Goal: Task Accomplishment & Management: Use online tool/utility

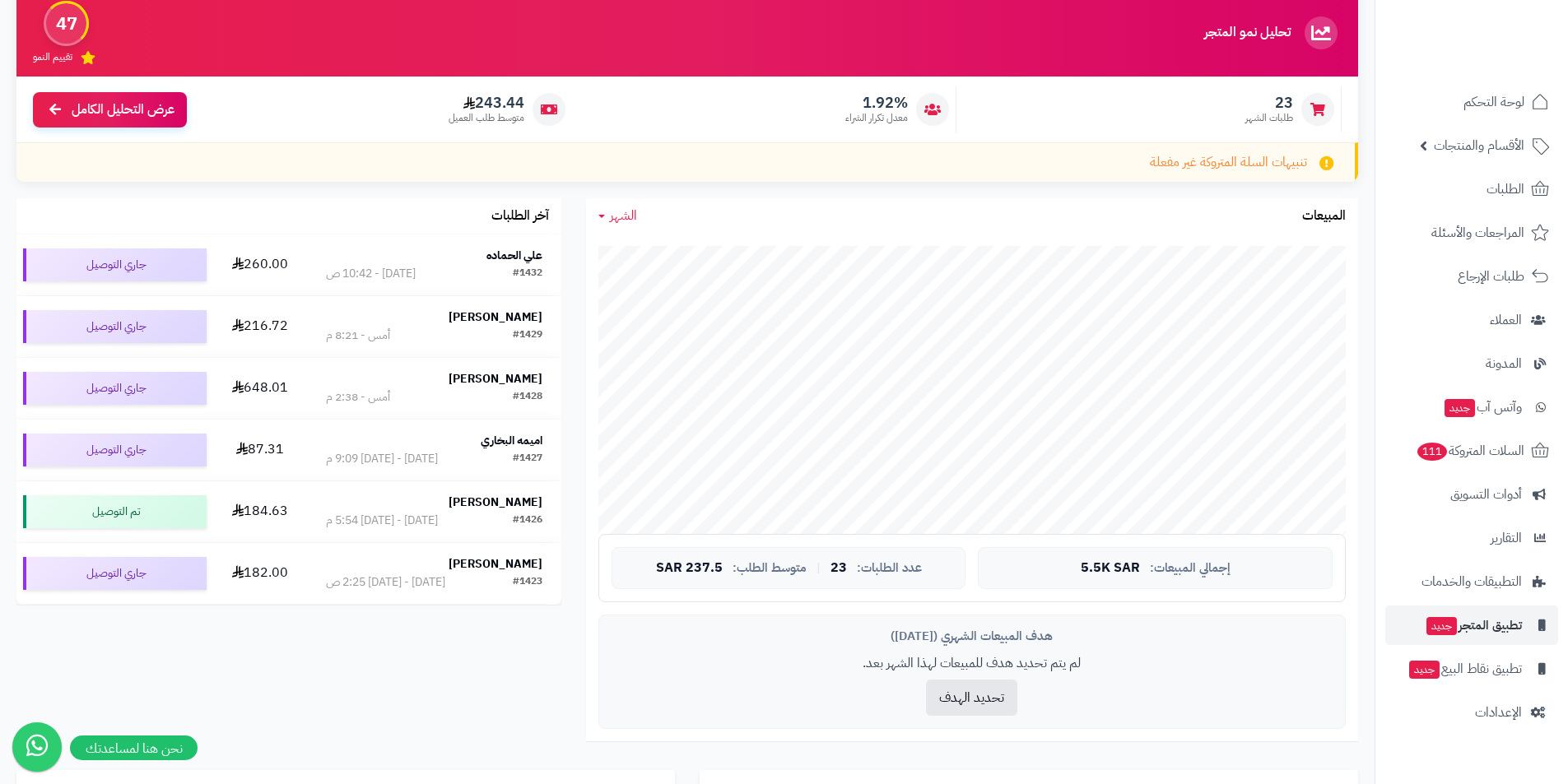
scroll to position [165, 0]
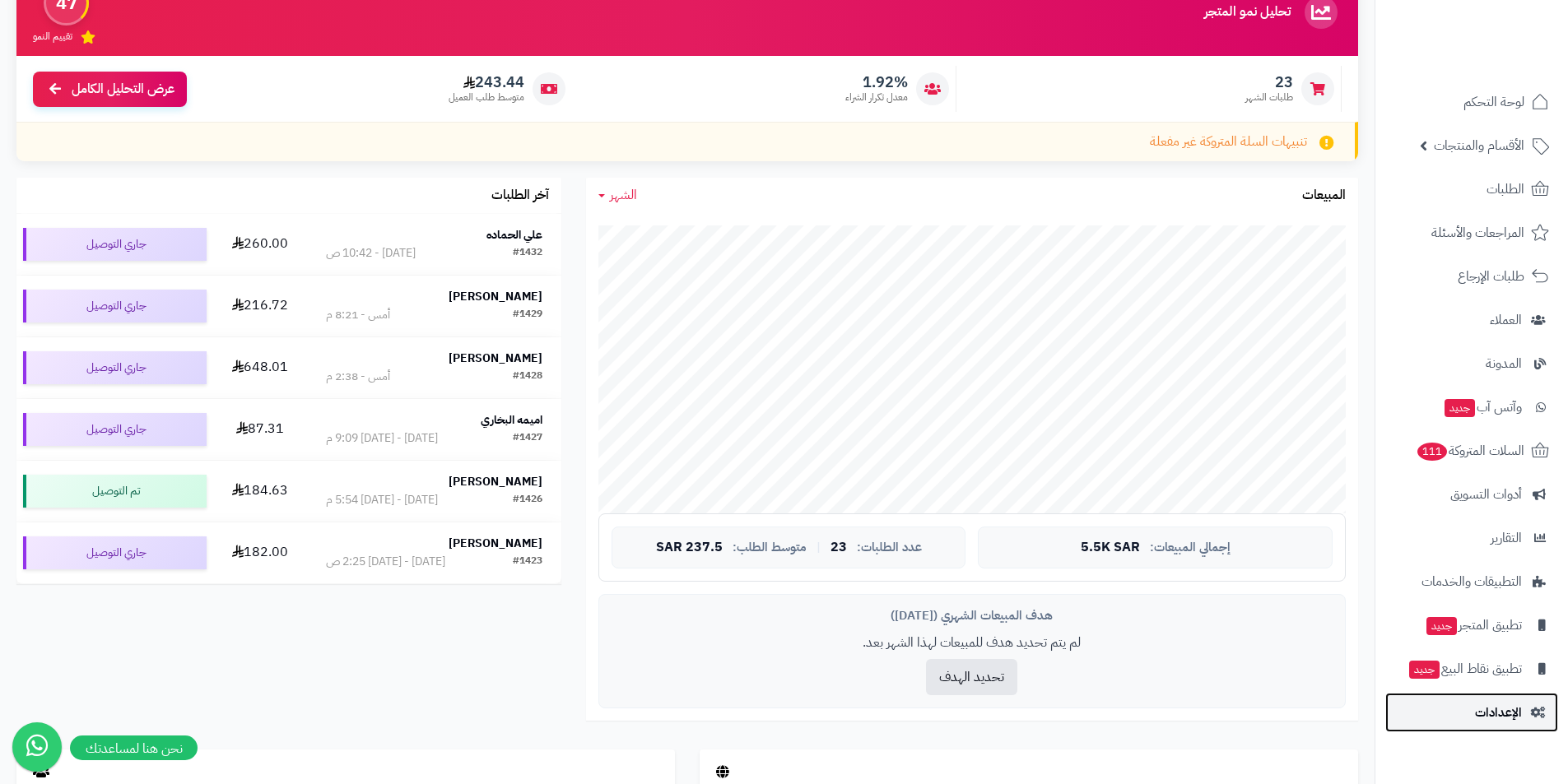
click at [1526, 713] on link "الإعدادات" at bounding box center [1471, 713] width 173 height 40
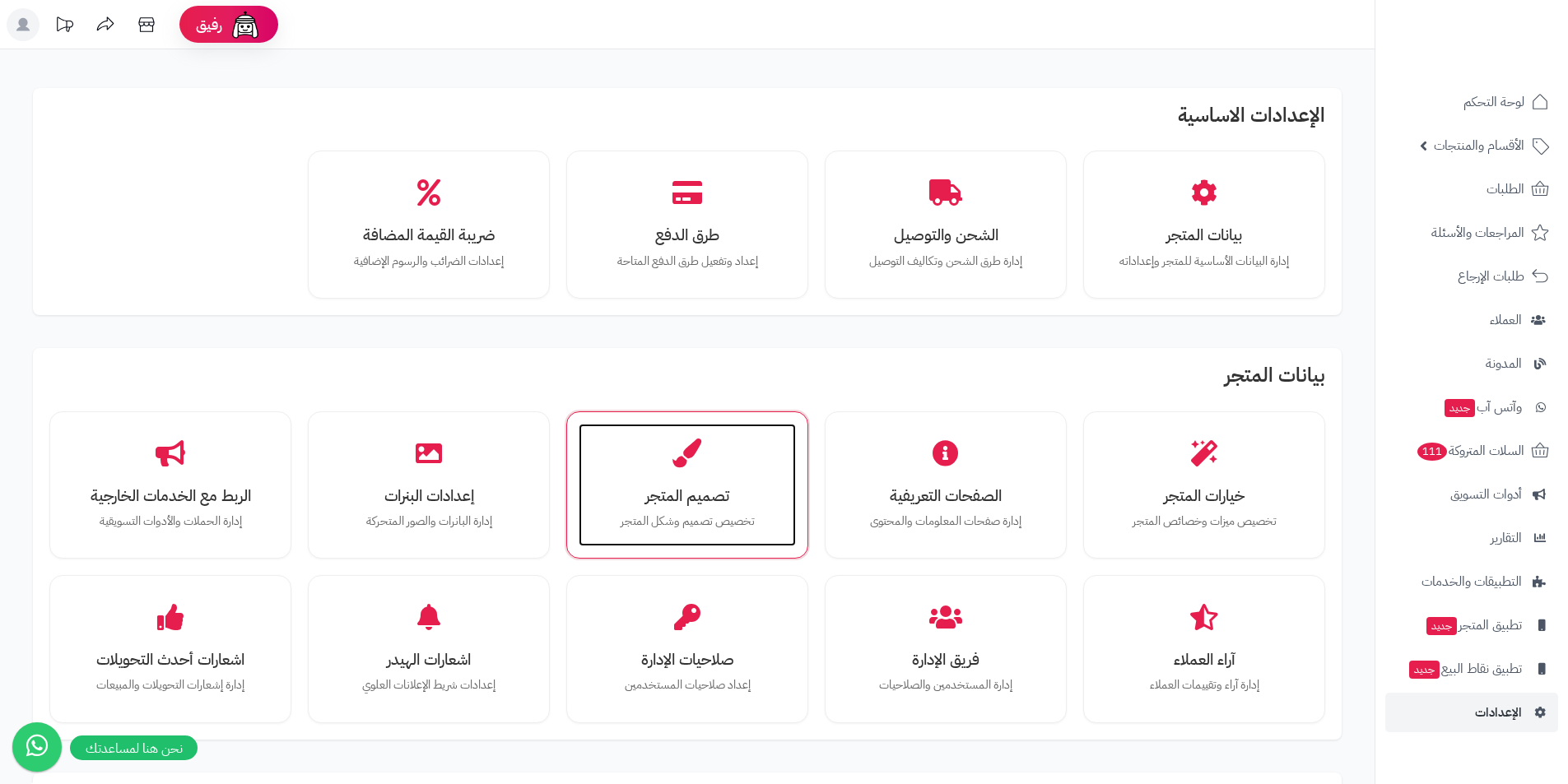
click at [648, 514] on p "تخصيص تصميم وشكل المتجر" at bounding box center [687, 521] width 185 height 18
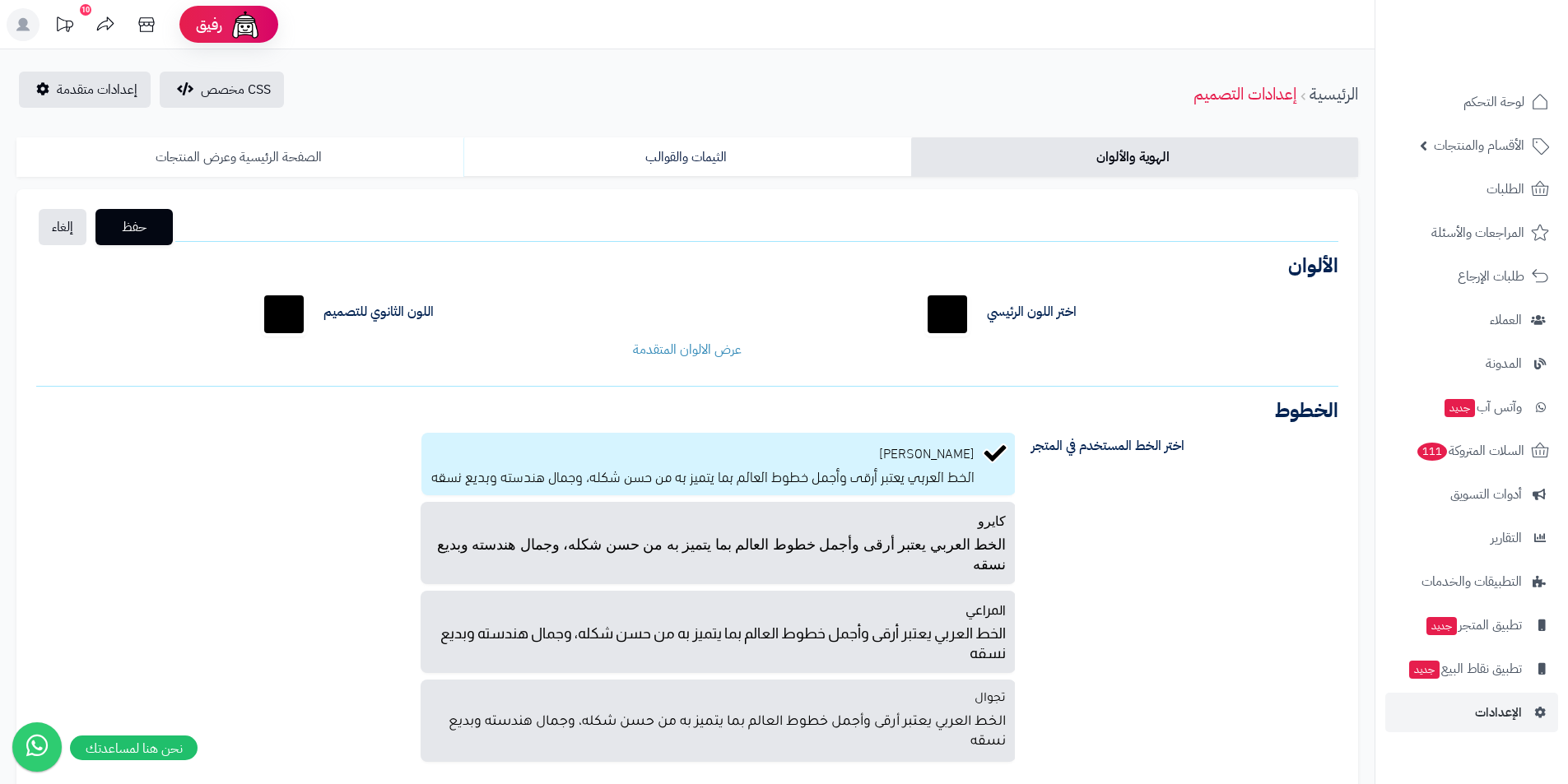
click at [238, 160] on link "الصفحة الرئيسية وعرض المنتجات" at bounding box center [240, 157] width 447 height 40
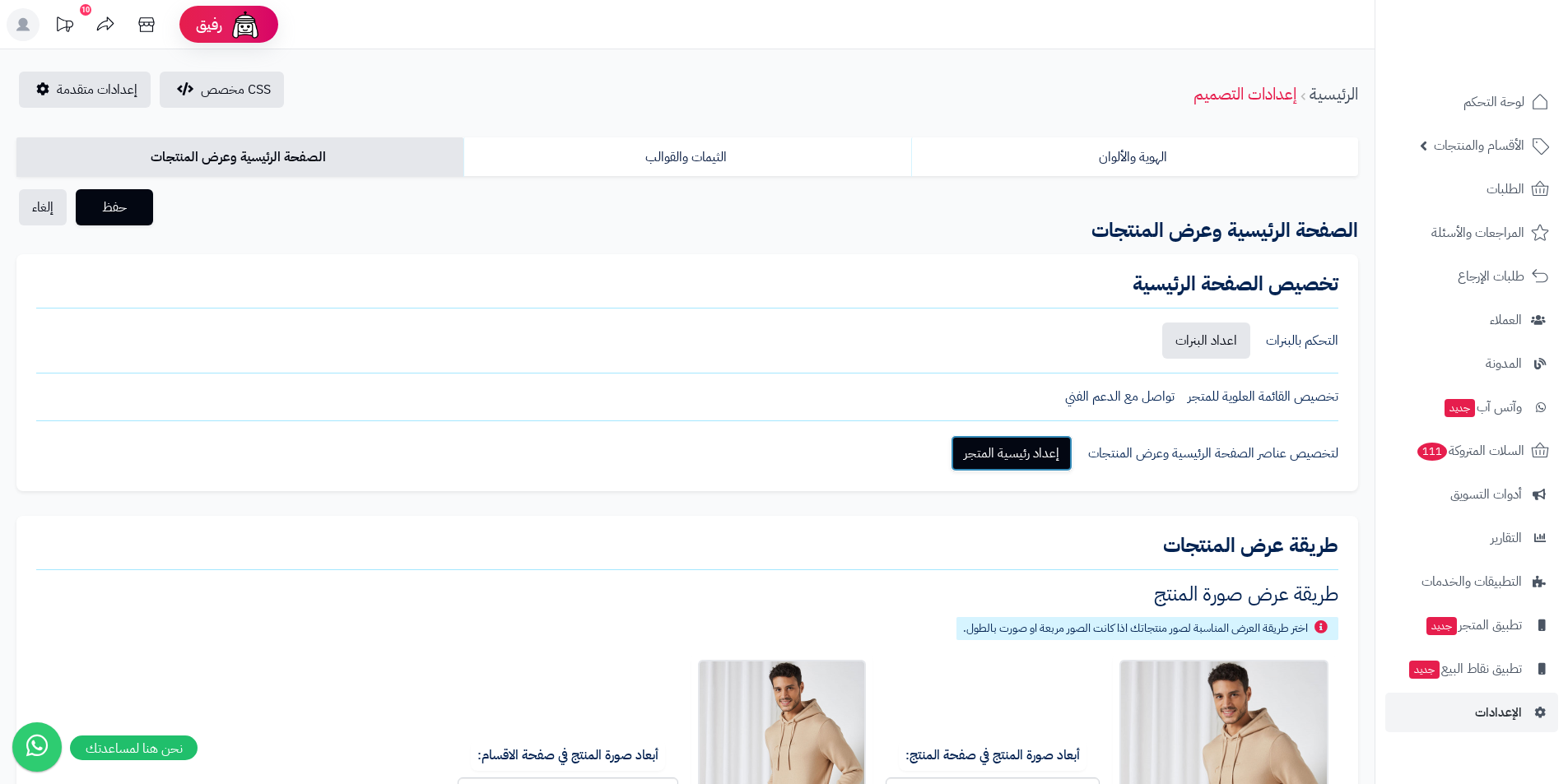
click at [1000, 466] on link "إعداد رئيسية المتجر" at bounding box center [1012, 453] width 122 height 36
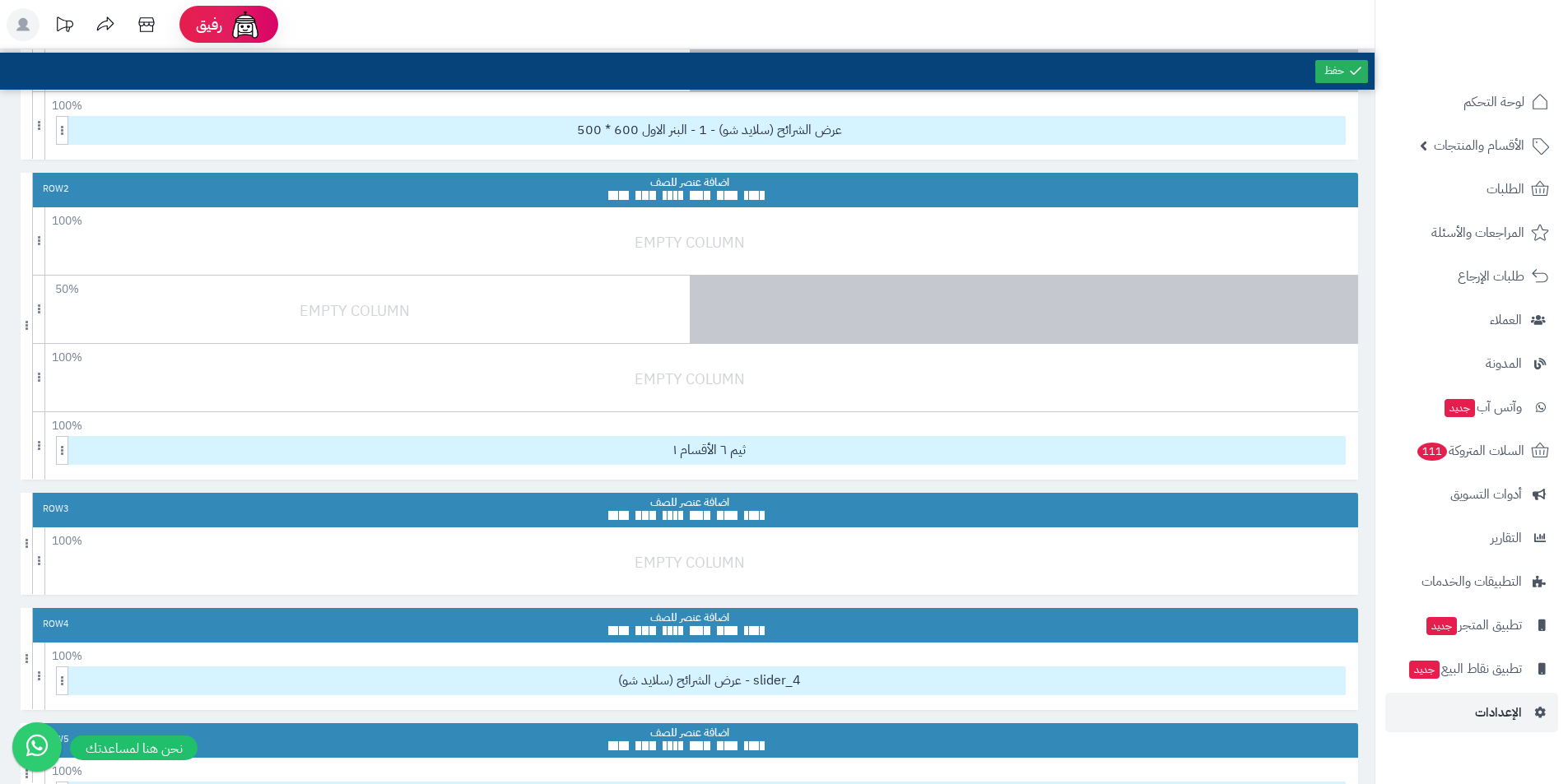
scroll to position [36, 0]
